Goal: Transaction & Acquisition: Purchase product/service

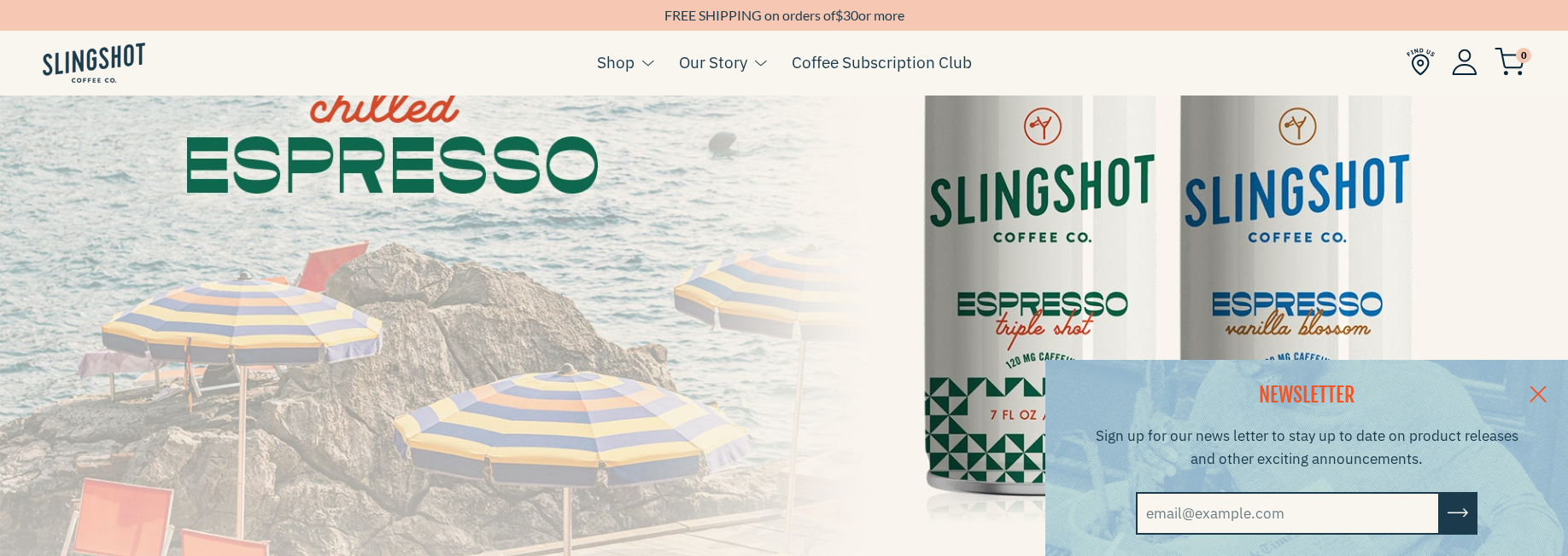
scroll to position [299, 0]
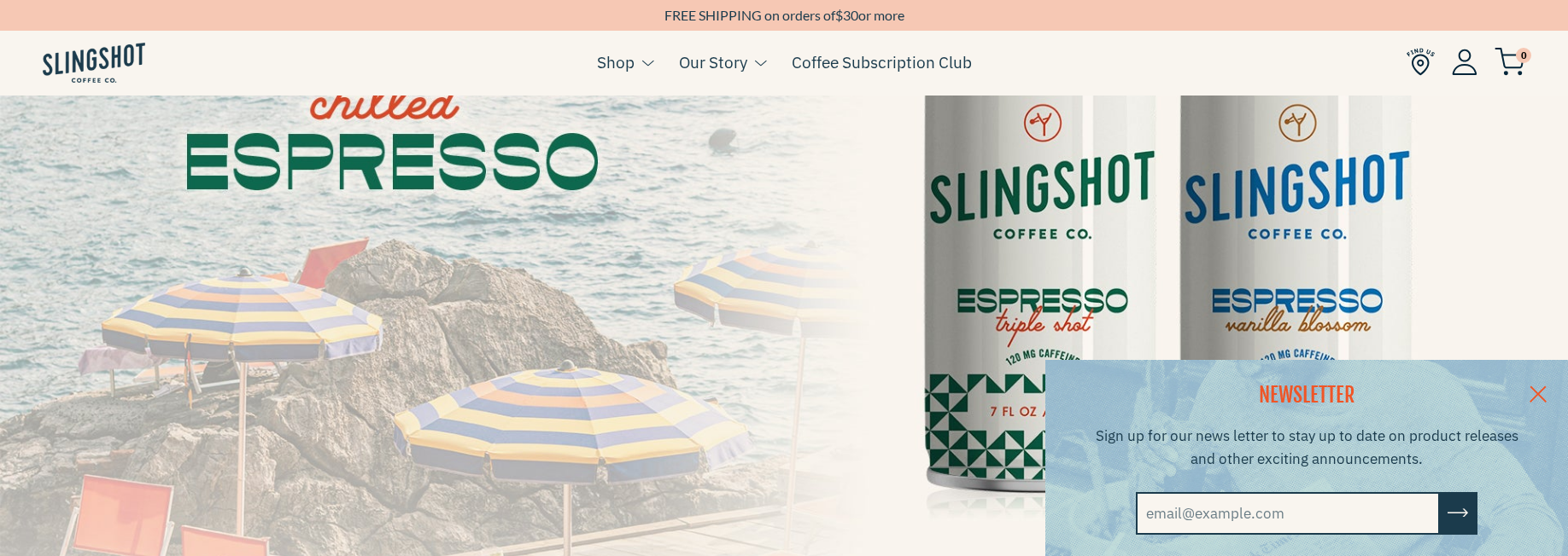
click at [1540, 387] on link at bounding box center [1538, 393] width 59 height 66
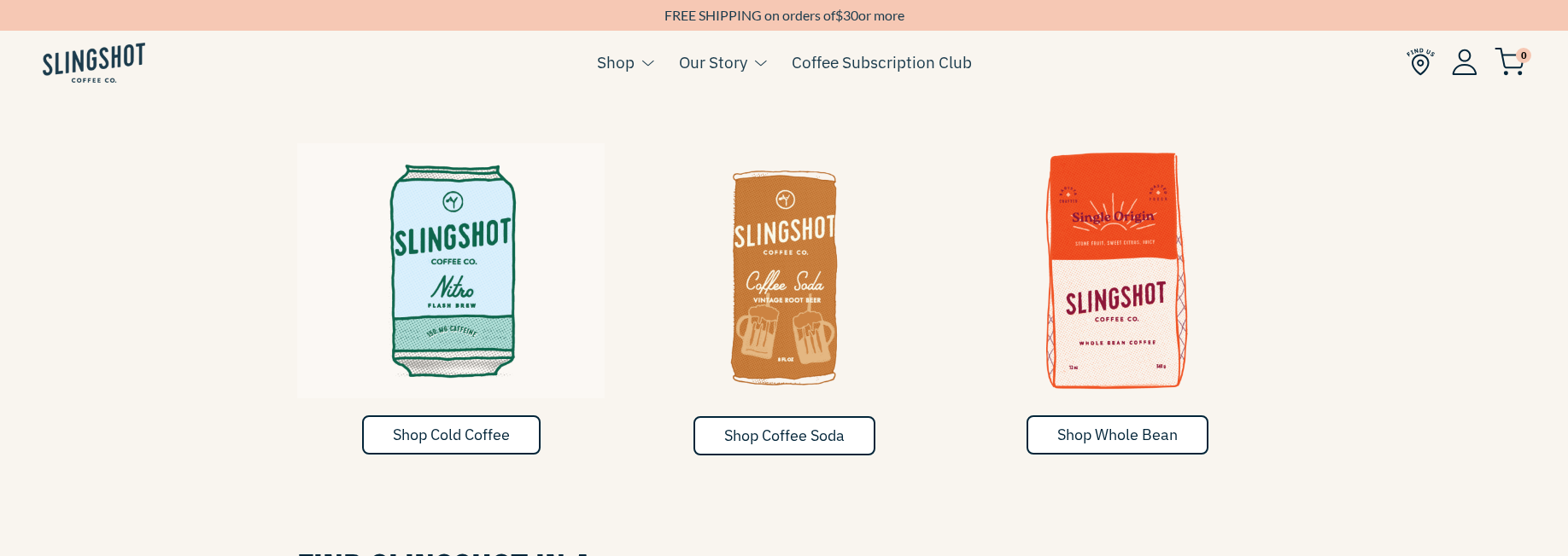
scroll to position [1065, 0]
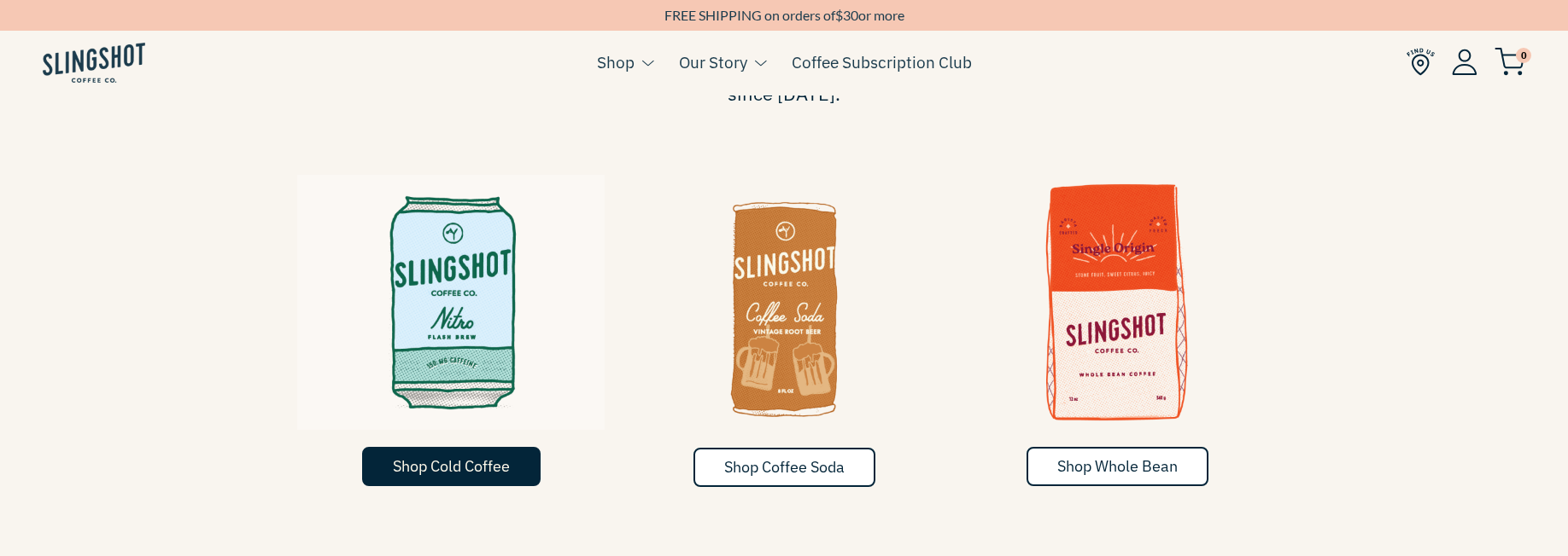
click at [476, 456] on span "Shop Cold Coffee" at bounding box center [451, 466] width 117 height 19
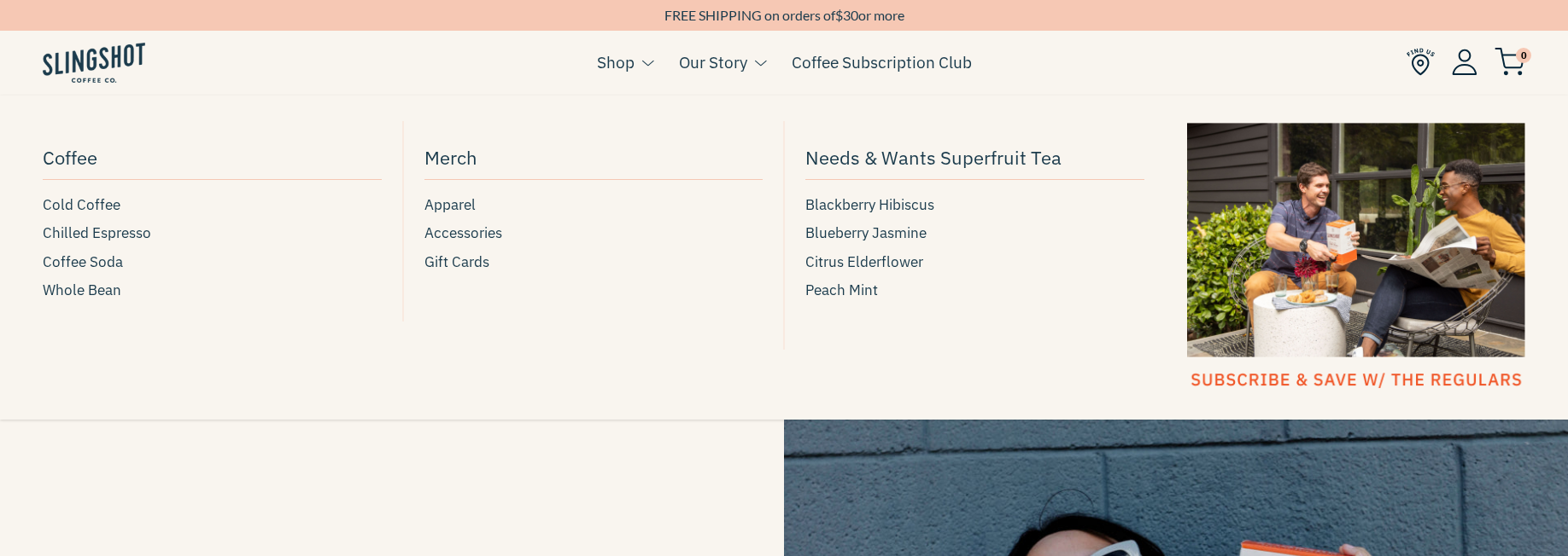
click at [621, 59] on link "Shop" at bounding box center [615, 62] width 37 height 26
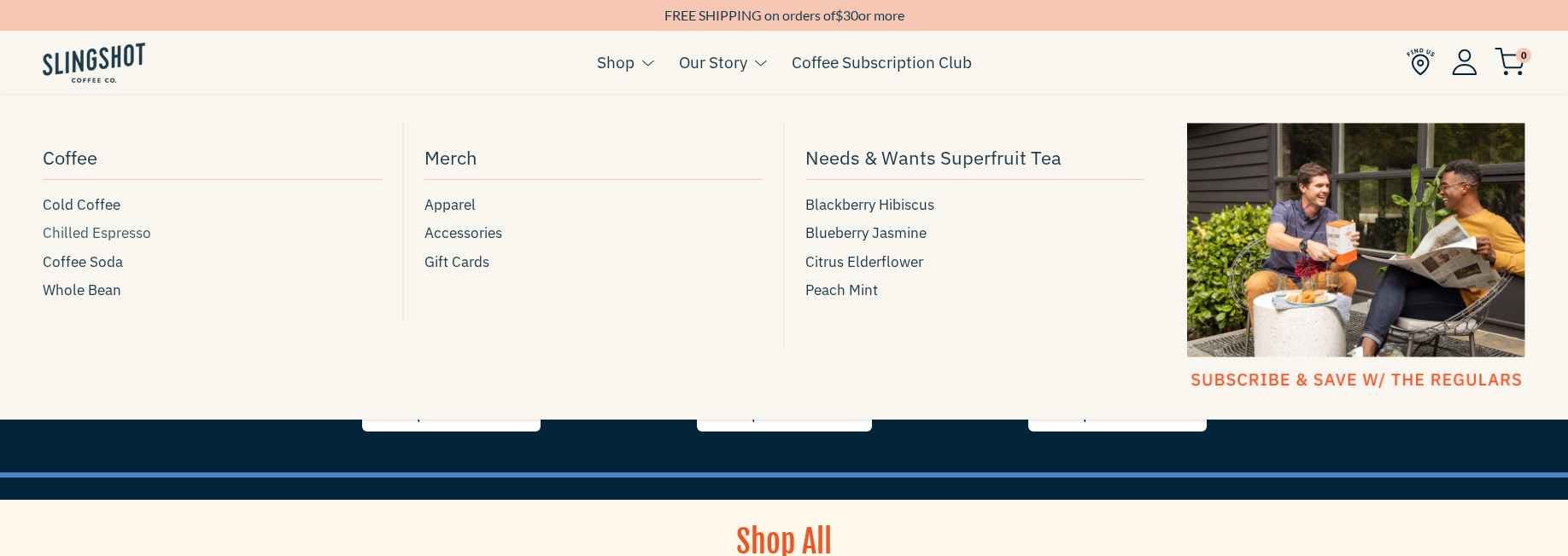
click at [95, 234] on span "Chilled Espresso" at bounding box center [97, 233] width 109 height 23
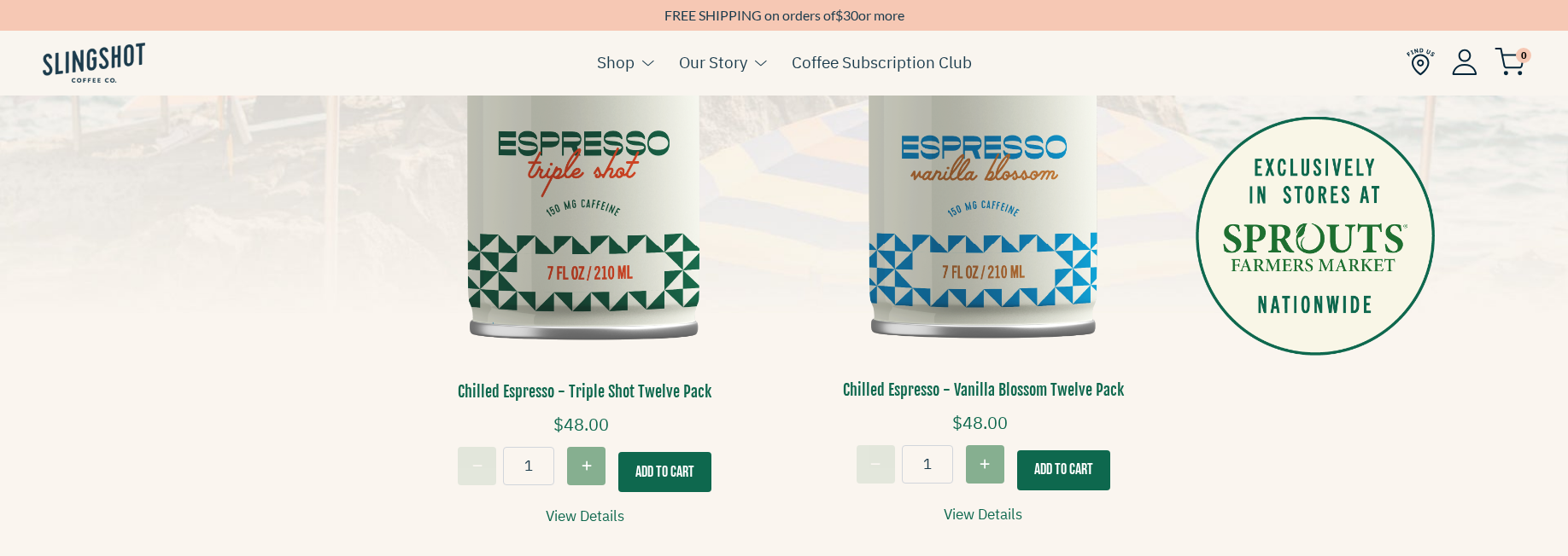
scroll to position [643, 0]
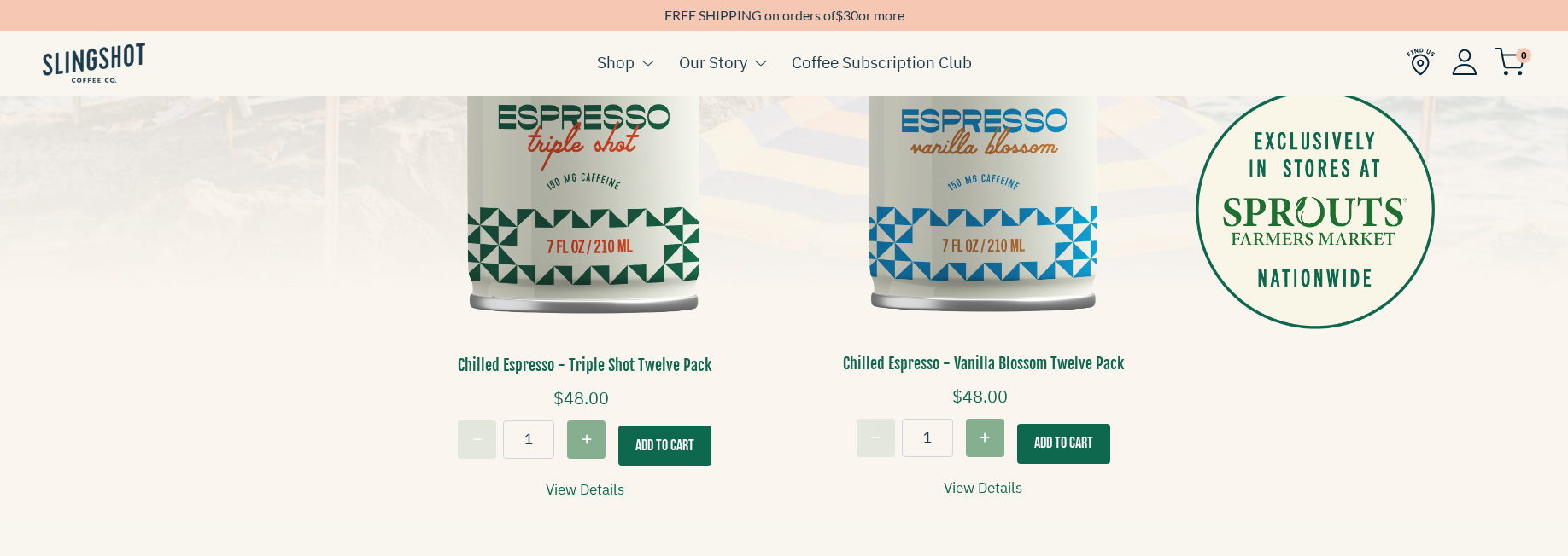
click at [586, 440] on icon "Increase quantity for Chilled Espresso - Triple Shot Twelve Pack" at bounding box center [587, 440] width 9 height 9
type input "2"
click at [689, 440] on button "Add To Cart" at bounding box center [665, 446] width 93 height 40
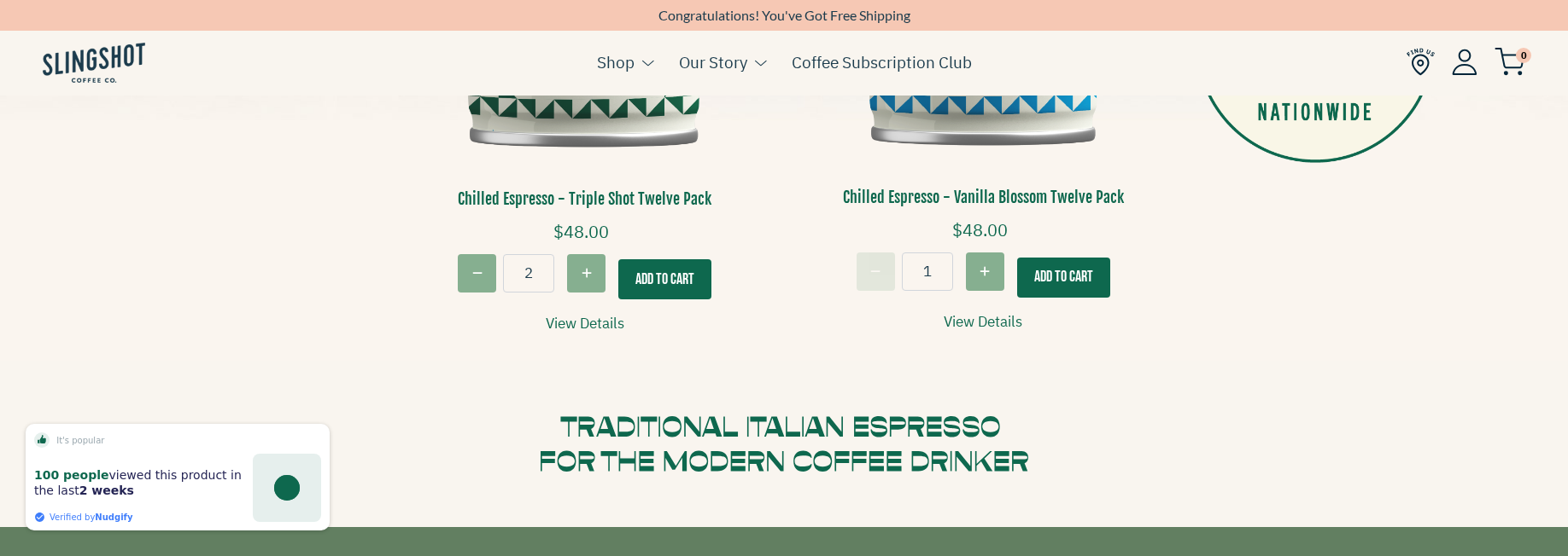
scroll to position [701, 0]
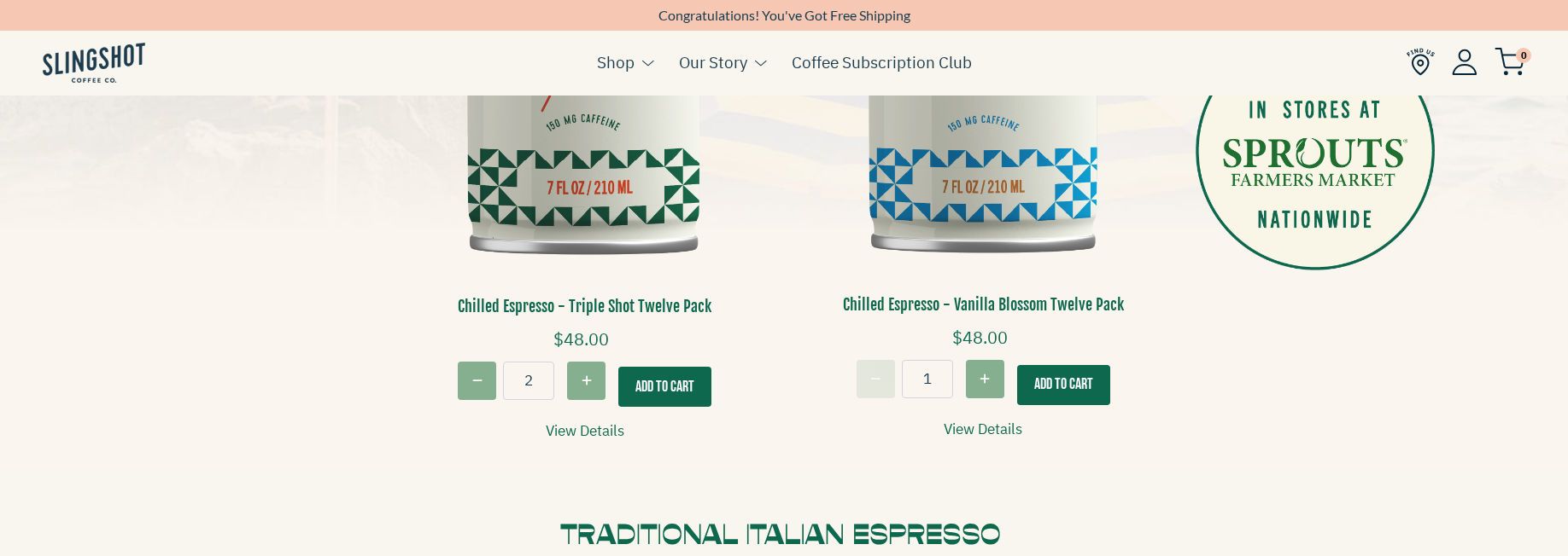
click at [666, 379] on button "Add To Cart" at bounding box center [665, 387] width 93 height 40
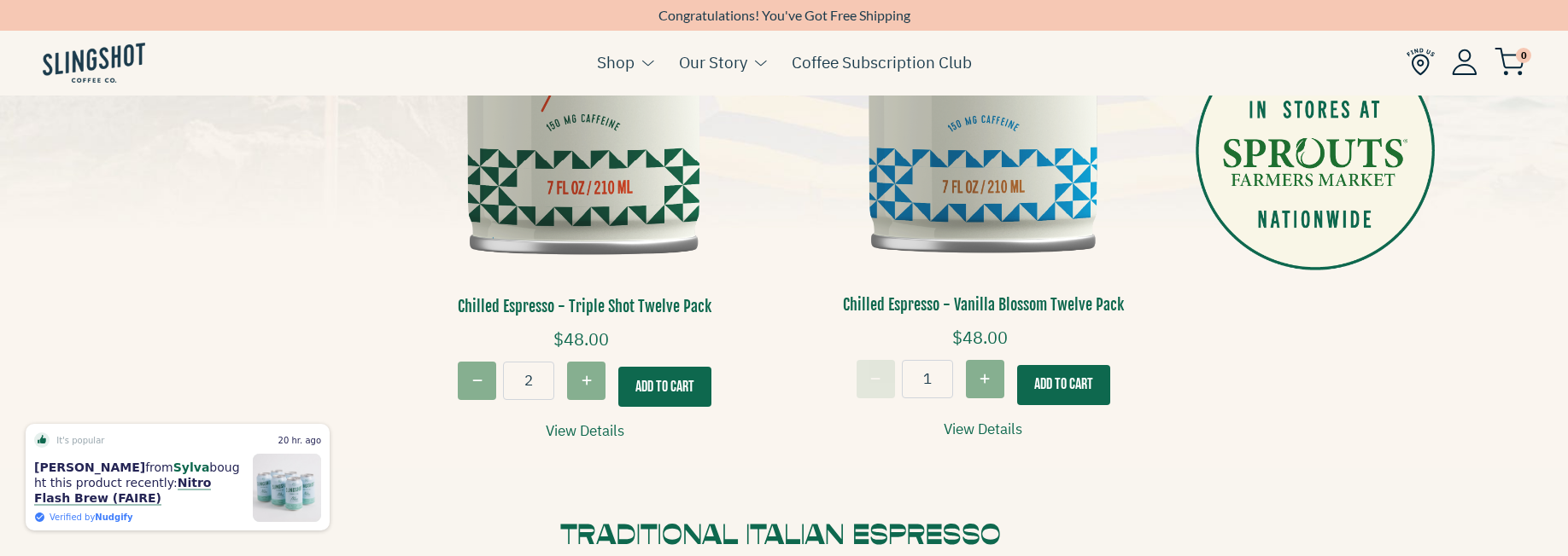
click at [1517, 58] on span "0" at bounding box center [1523, 55] width 16 height 16
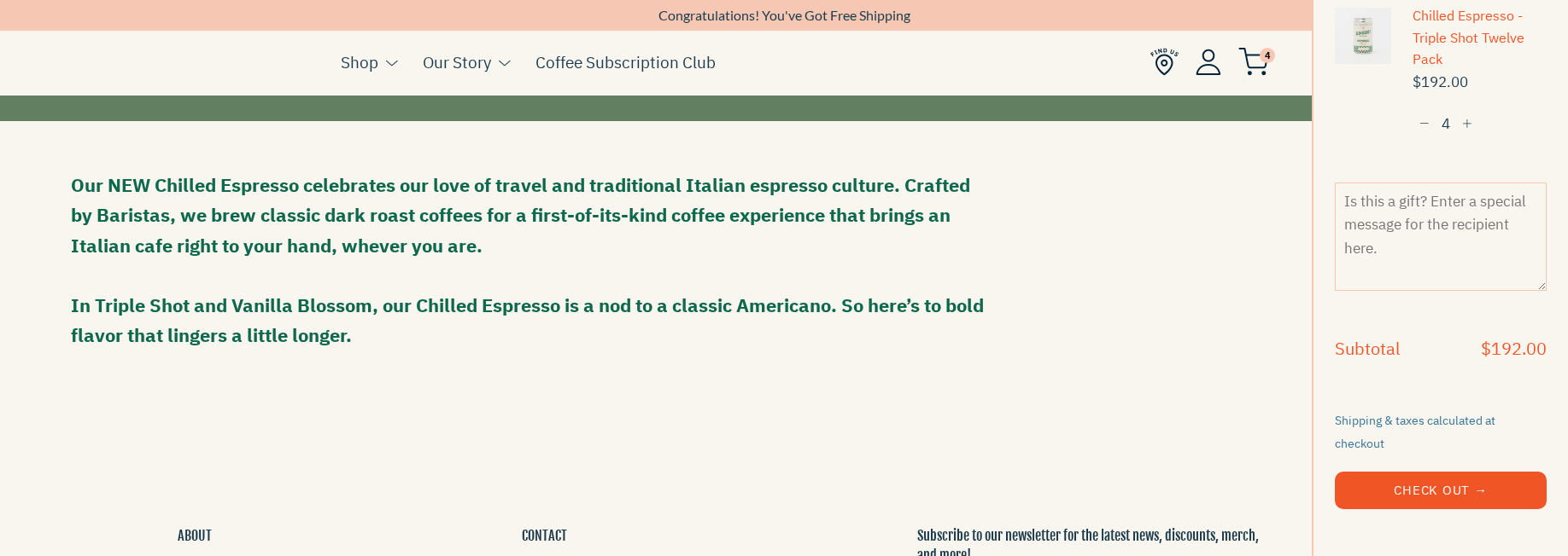
scroll to position [0, 0]
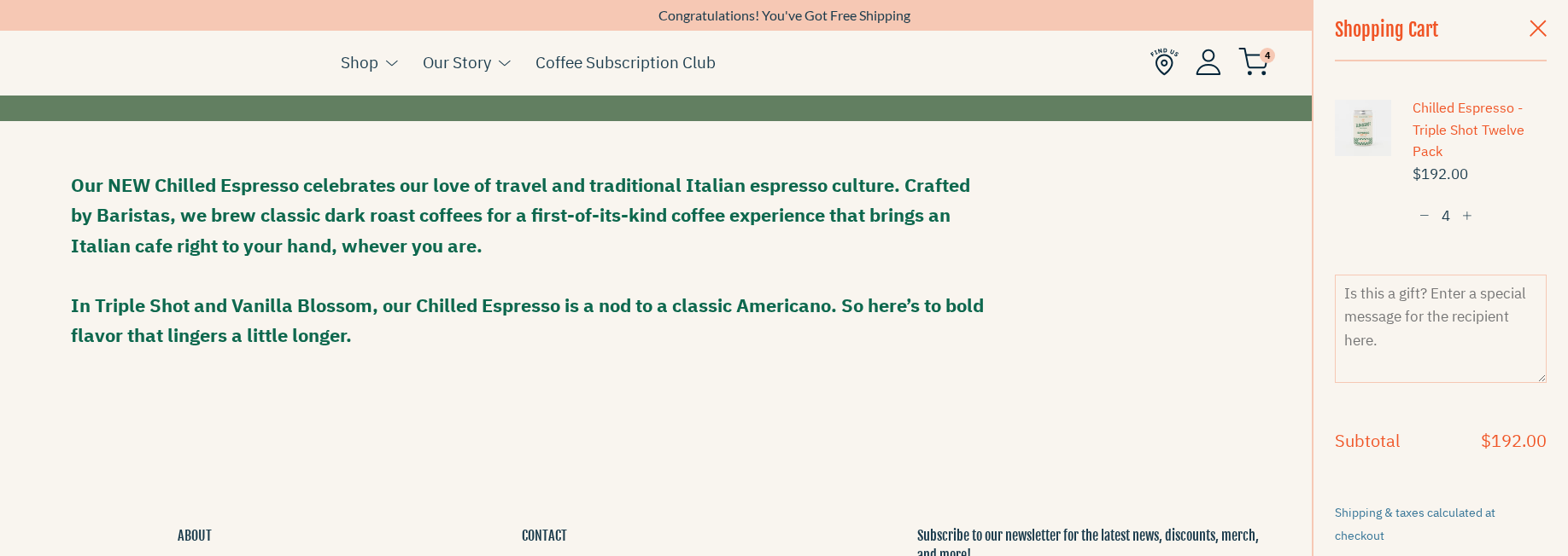
click at [1424, 212] on span "button" at bounding box center [1425, 216] width 10 height 12
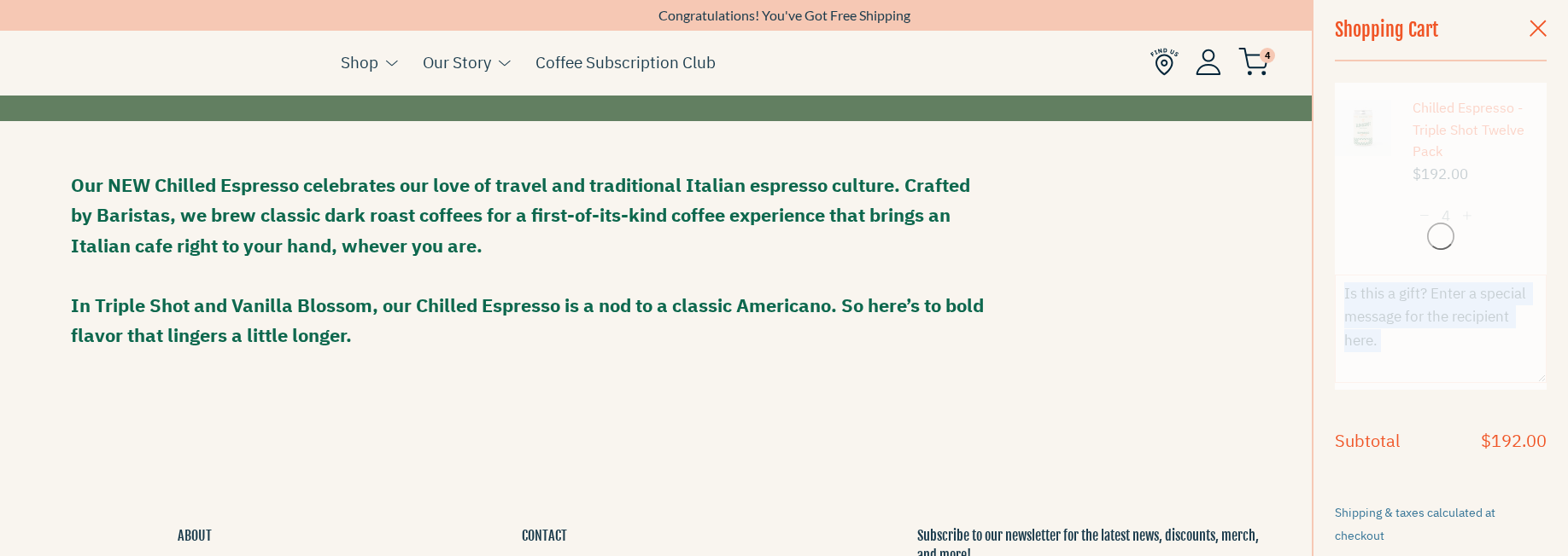
click at [1424, 212] on div "Chilled Espresso - Triple Shot Twelve Pack $192.00 − 4 +" at bounding box center [1441, 236] width 212 height 308
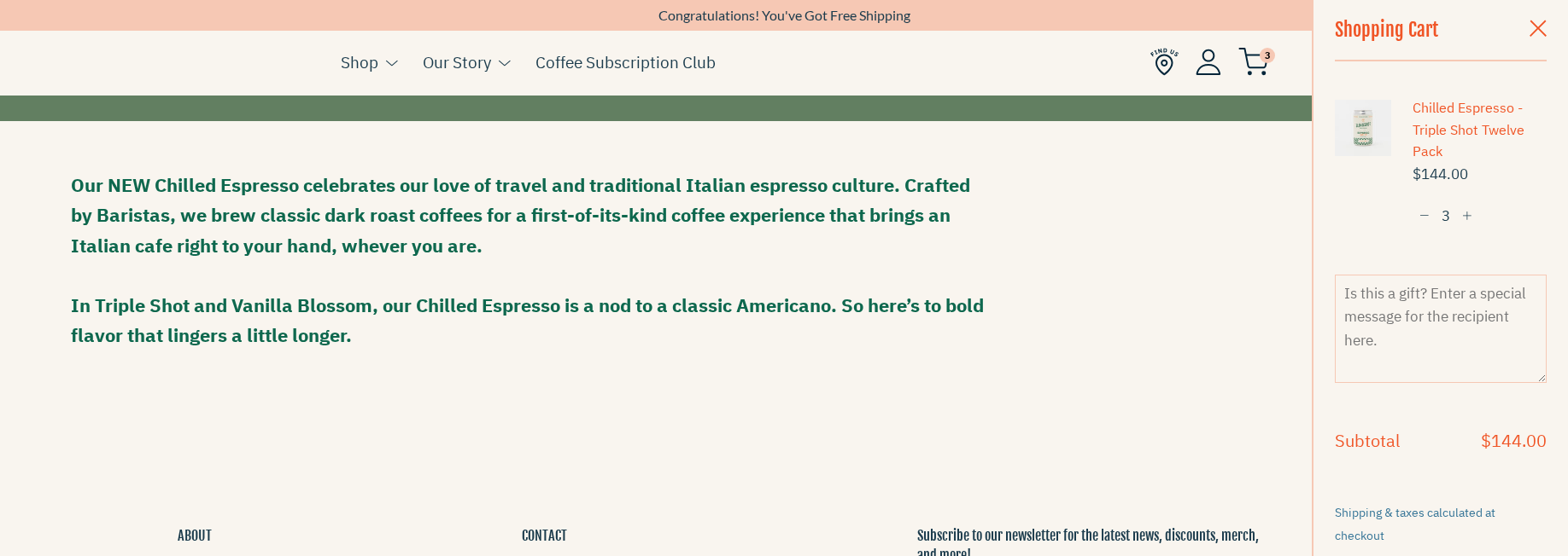
click at [1424, 217] on span "button" at bounding box center [1425, 216] width 10 height 12
click at [1428, 217] on span "button" at bounding box center [1425, 216] width 10 height 12
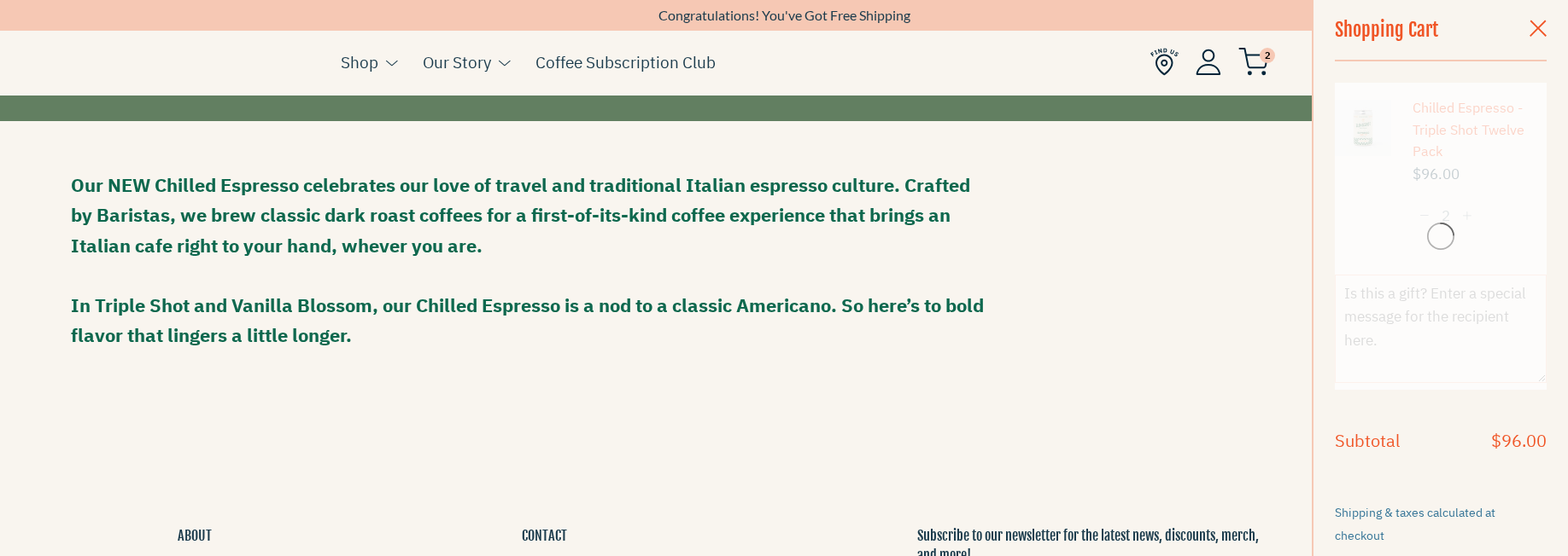
scroll to position [92, 0]
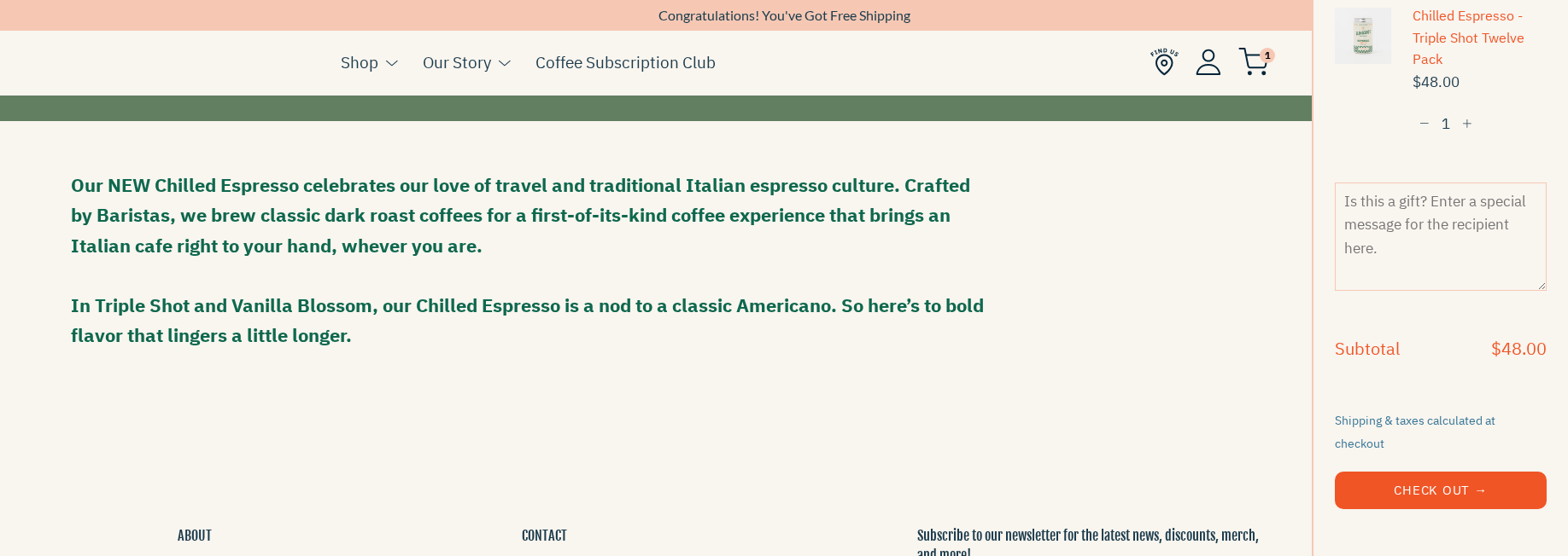
click at [1474, 473] on button "Check Out →" at bounding box center [1441, 490] width 212 height 37
